Goal: Answer question/provide support: Answer question/provide support

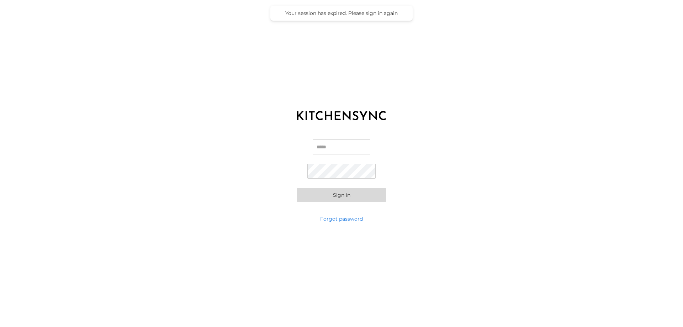
type input "**********"
click at [315, 196] on button "Sign in" at bounding box center [341, 195] width 89 height 14
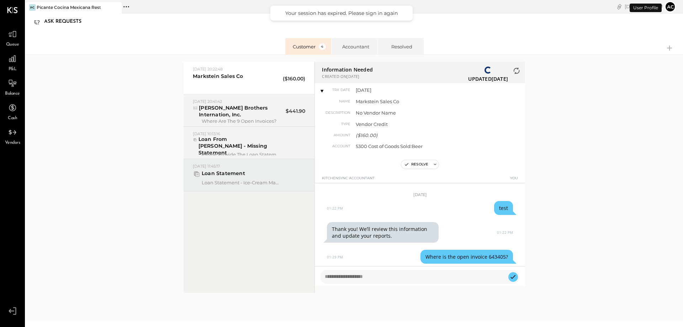
scroll to position [91, 0]
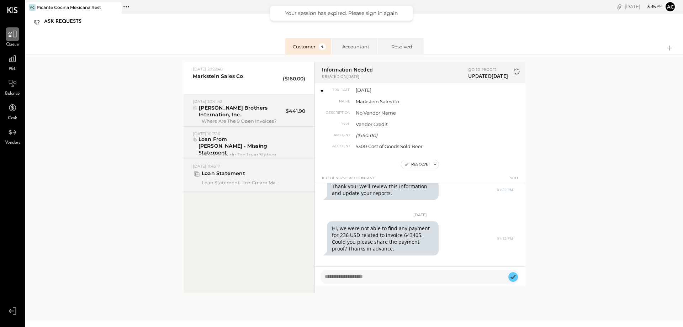
click at [15, 34] on icon at bounding box center [12, 34] width 9 height 9
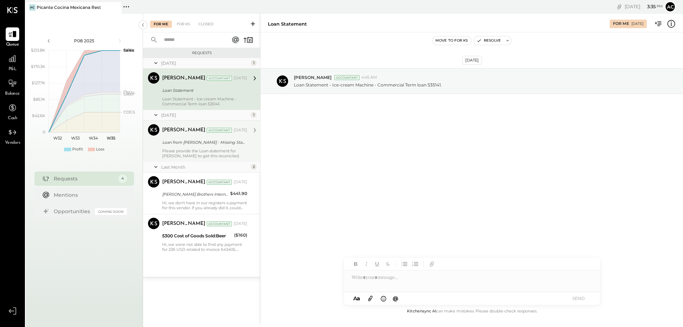
click at [225, 152] on div "Please provide the Loan statement for [PERSON_NAME] to get this reconciled." at bounding box center [204, 153] width 85 height 10
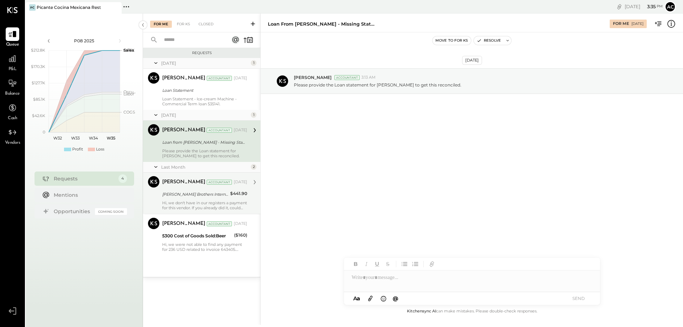
click at [214, 193] on div "[PERSON_NAME] Brothers Internation, Inc." at bounding box center [195, 194] width 66 height 7
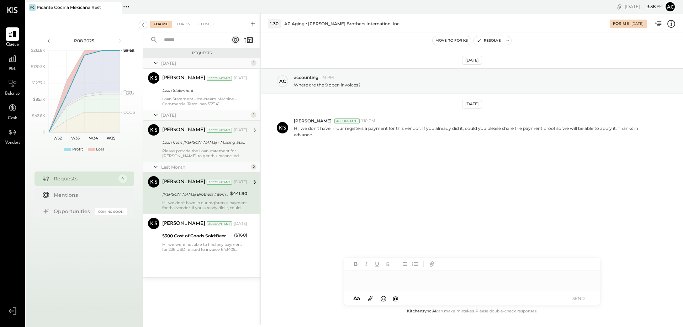
drag, startPoint x: 368, startPoint y: 281, endPoint x: 370, endPoint y: 277, distance: 4.5
click at [368, 281] on div at bounding box center [472, 277] width 256 height 14
click at [587, 297] on button "SEND" at bounding box center [579, 299] width 28 height 10
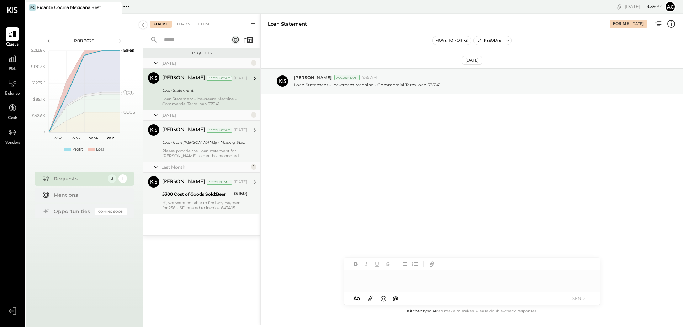
click at [195, 194] on div "5300 Cost of Goods Sold:Beer" at bounding box center [197, 194] width 70 height 7
